Goal: Information Seeking & Learning: Learn about a topic

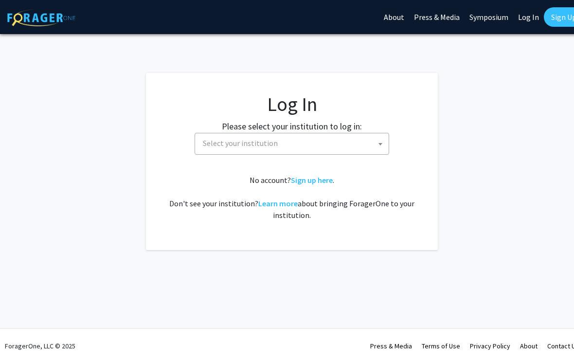
select select
click at [350, 144] on span "Select your institution" at bounding box center [294, 143] width 190 height 20
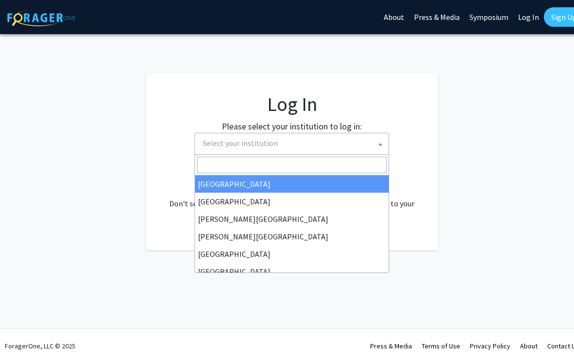
click at [301, 165] on input "Search" at bounding box center [292, 164] width 190 height 17
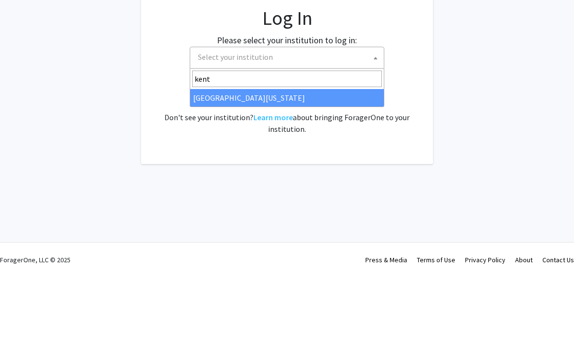
type input "kentu"
select select "13"
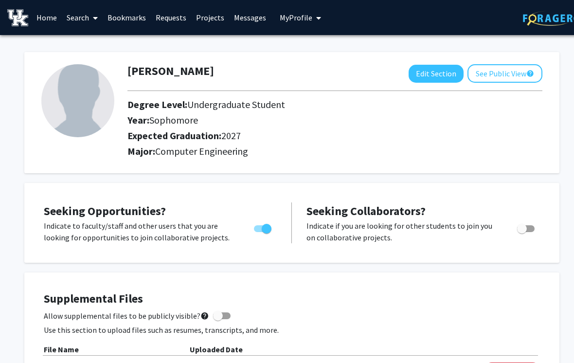
click at [75, 25] on link "Search" at bounding box center [82, 17] width 41 height 34
click at [115, 46] on span "Faculty/Staff" at bounding box center [97, 44] width 71 height 19
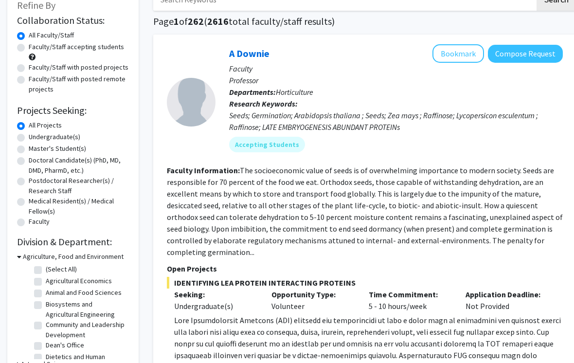
scroll to position [64, 0]
click at [64, 139] on label "Undergraduate(s)" at bounding box center [55, 137] width 52 height 10
click at [35, 138] on input "Undergraduate(s)" at bounding box center [32, 135] width 6 height 6
radio input "true"
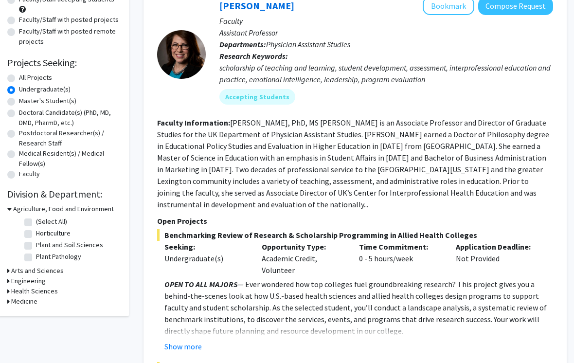
scroll to position [111, 10]
click at [31, 282] on h3 "Engineering" at bounding box center [28, 281] width 35 height 10
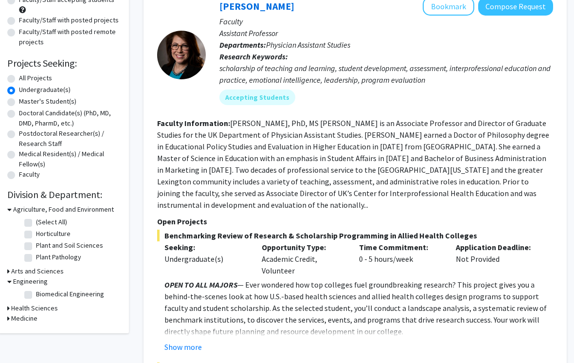
click at [54, 271] on h3 "Arts and Sciences" at bounding box center [37, 271] width 52 height 10
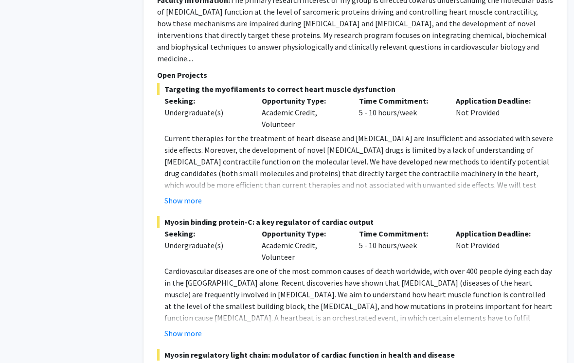
scroll to position [4673, 10]
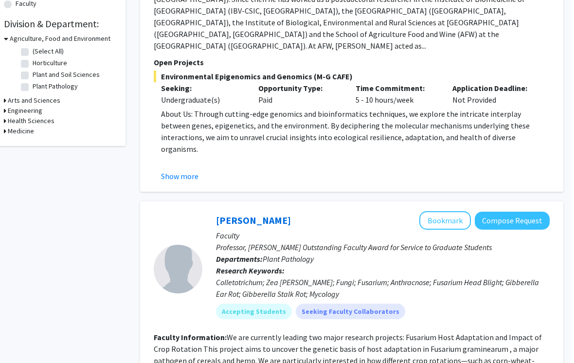
scroll to position [0, 10]
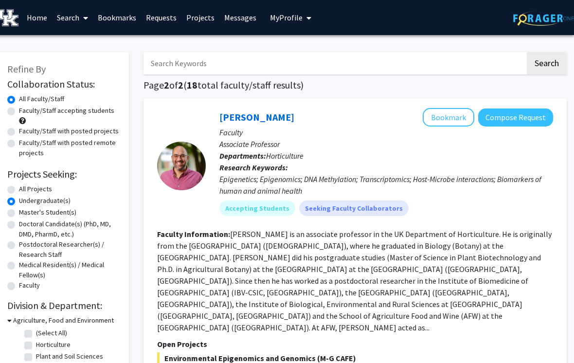
click at [191, 16] on link "Projects" at bounding box center [200, 17] width 38 height 34
